Goal: Information Seeking & Learning: Check status

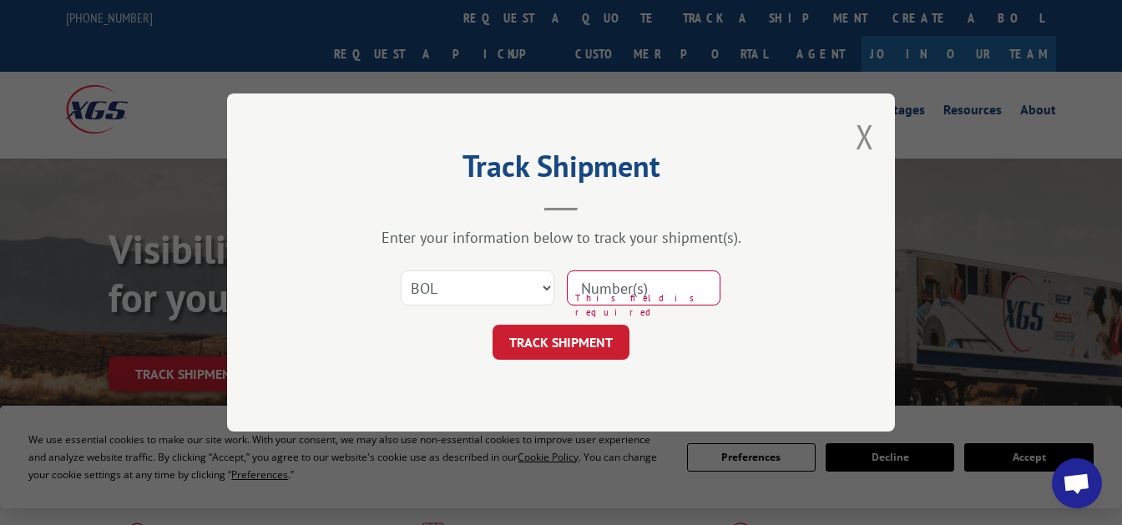
select select "bol"
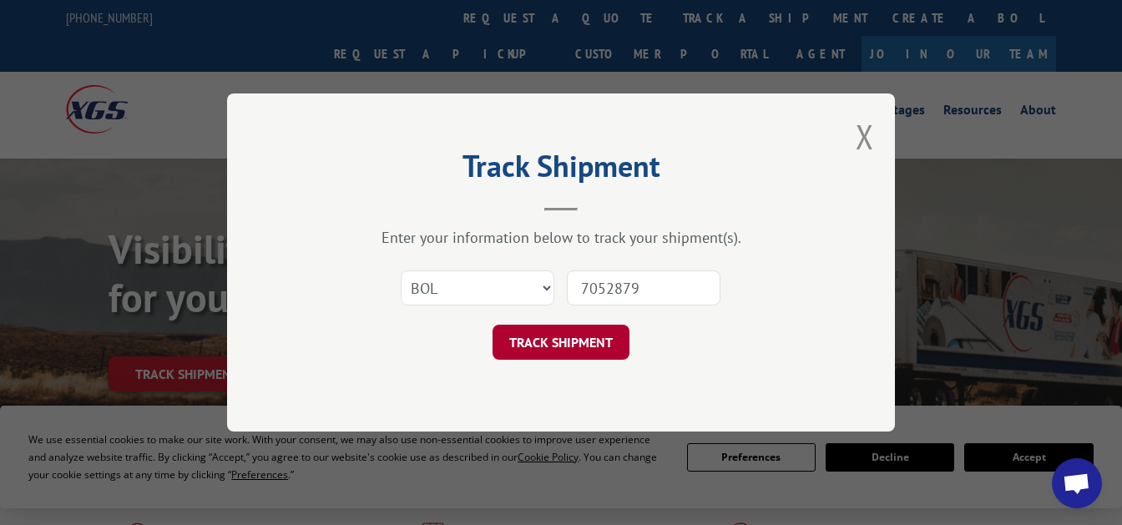
type input "7052879"
drag, startPoint x: 580, startPoint y: 333, endPoint x: 573, endPoint y: 347, distance: 15.7
click at [580, 332] on button "TRACK SHIPMENT" at bounding box center [561, 342] width 137 height 35
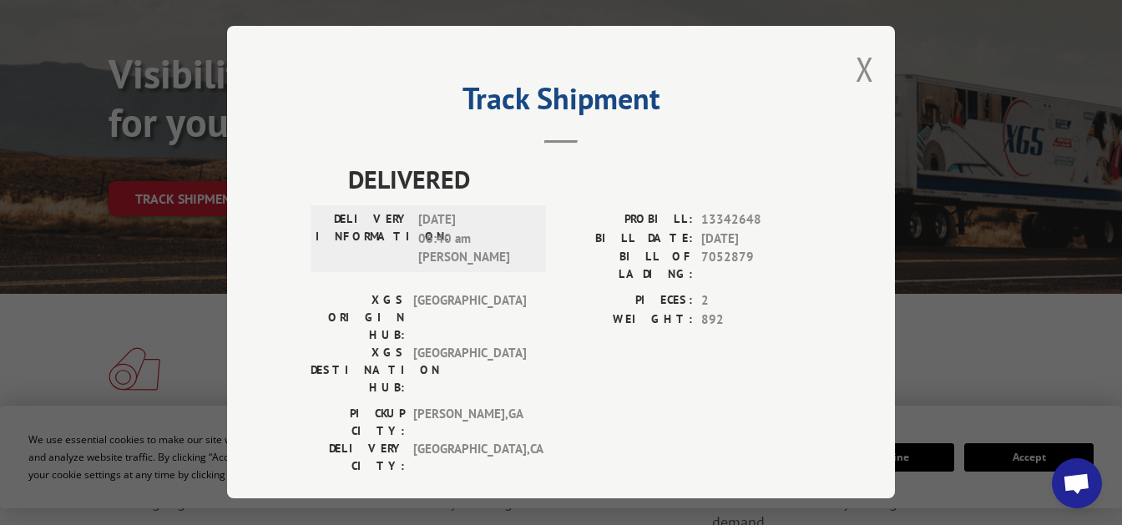
click at [798, 268] on div "PROBILL: 13342648 BILL DATE: [DATE] BILL OF LADING: 7052879" at bounding box center [686, 251] width 251 height 81
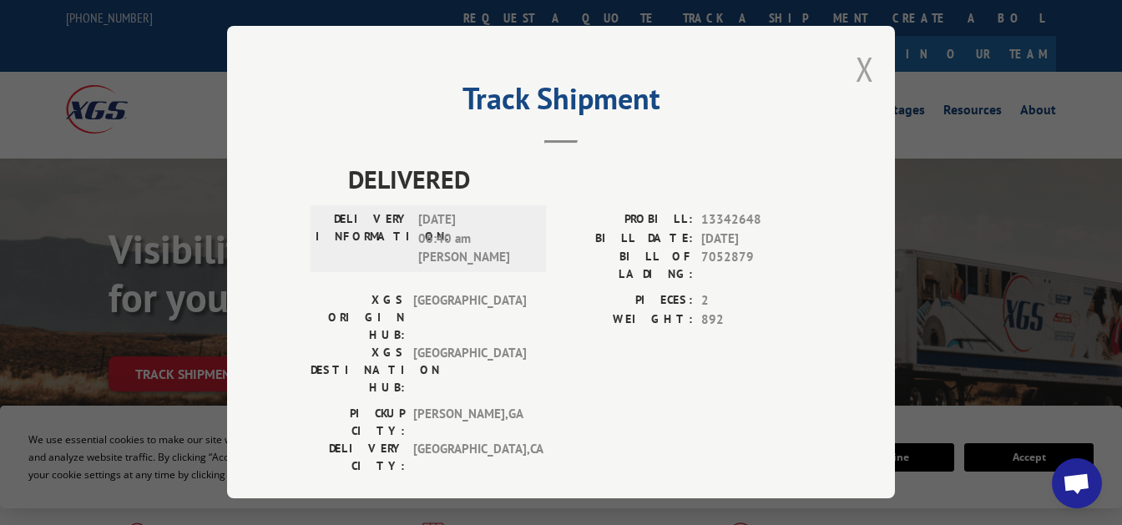
click at [866, 61] on button "Close modal" at bounding box center [865, 69] width 18 height 44
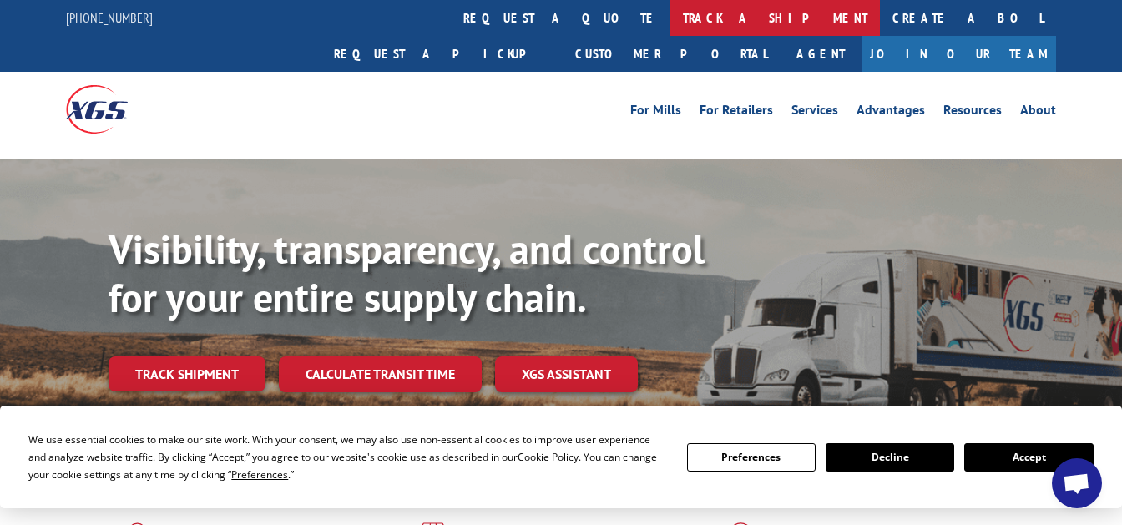
click at [671, 14] on link "track a shipment" at bounding box center [776, 18] width 210 height 36
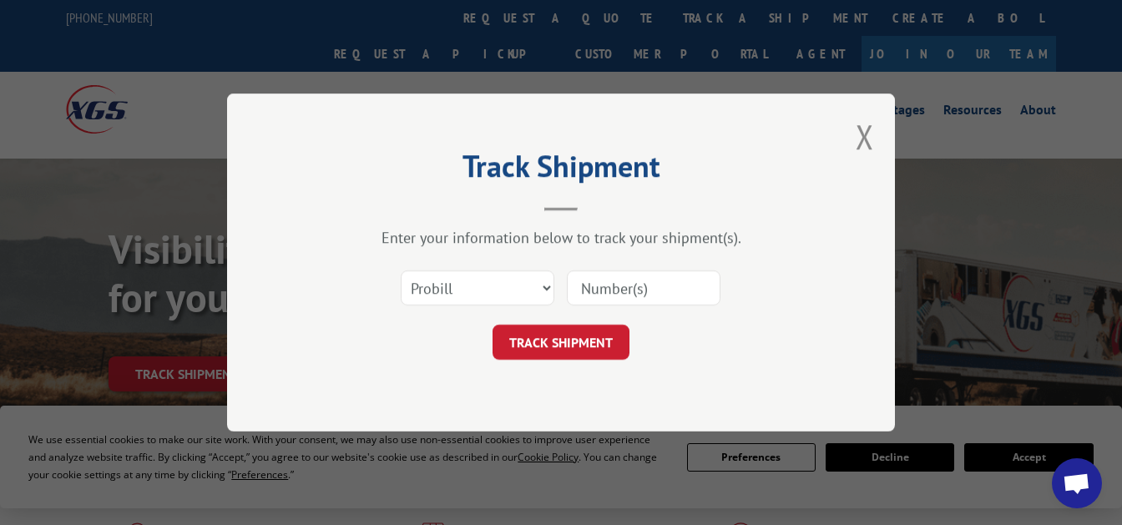
click at [632, 291] on input at bounding box center [644, 288] width 154 height 35
paste input "7063243"
type input "7063243"
click at [401, 271] on select "Select category... Probill BOL PO" at bounding box center [478, 288] width 154 height 35
select select "bol"
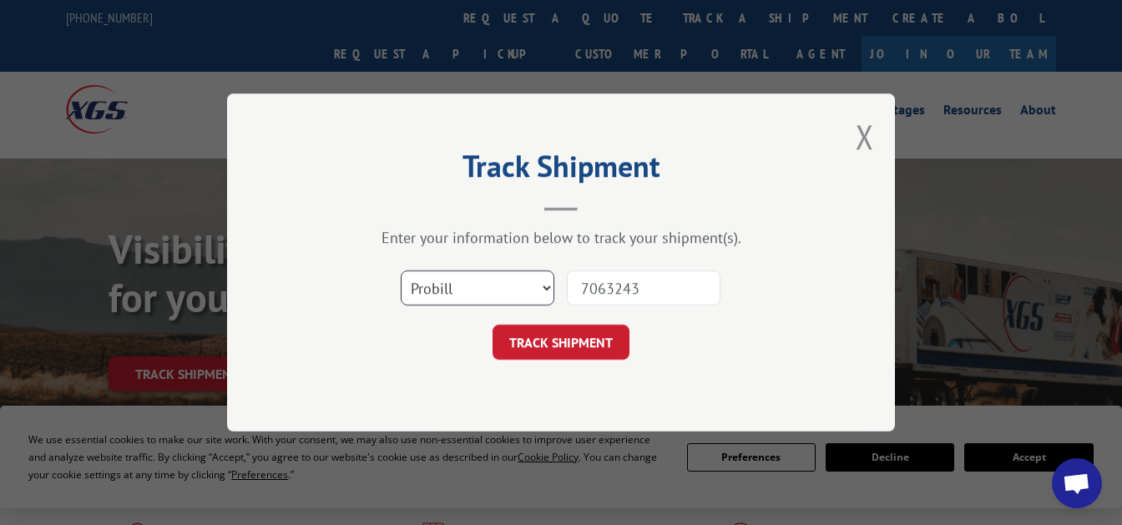
click option "BOL" at bounding box center [0, 0] width 0 height 0
click at [578, 338] on button "TRACK SHIPMENT" at bounding box center [561, 342] width 137 height 35
